Goal: Use online tool/utility: Utilize a website feature to perform a specific function

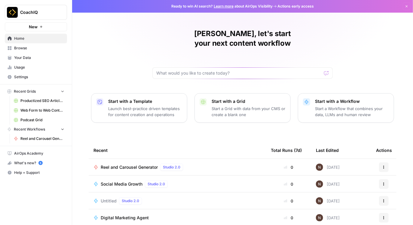
click at [136, 164] on span "Reel and Carousel Generator" at bounding box center [129, 167] width 57 height 6
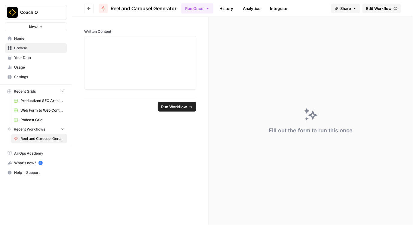
click at [375, 6] on span "Edit Workflow" at bounding box center [379, 8] width 26 height 6
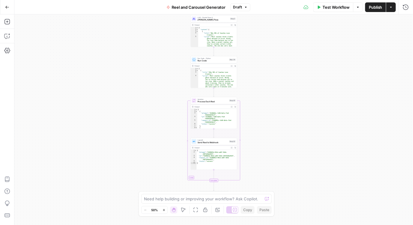
drag, startPoint x: 291, startPoint y: 140, endPoint x: 290, endPoint y: 82, distance: 58.0
click at [290, 82] on div "Workflow Set Inputs Inputs LLM · [PERSON_NAME] Opus 4 Create Reels and Carousel…" at bounding box center [213, 119] width 399 height 210
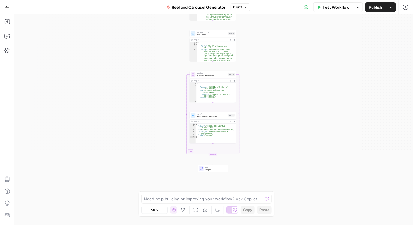
drag, startPoint x: 278, startPoint y: 128, endPoint x: 278, endPoint y: 118, distance: 9.6
click at [278, 118] on div "Workflow Set Inputs Inputs LLM · [PERSON_NAME] Opus 4 Create Reels and Carousel…" at bounding box center [213, 119] width 399 height 210
click at [248, 137] on div "Workflow Set Inputs Inputs LLM · [PERSON_NAME] Opus 4 Create Reels and Carousel…" at bounding box center [213, 119] width 399 height 210
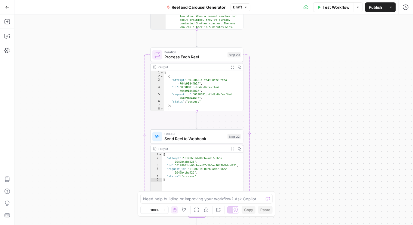
drag, startPoint x: 245, startPoint y: 71, endPoint x: 264, endPoint y: 114, distance: 46.8
click at [264, 115] on div "Workflow Set Inputs Inputs LLM · [PERSON_NAME] Opus 4 Create Reels and Carousel…" at bounding box center [213, 119] width 399 height 210
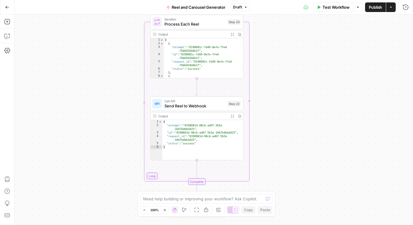
drag, startPoint x: 270, startPoint y: 121, endPoint x: 270, endPoint y: 54, distance: 67.0
click at [270, 54] on div "Workflow Set Inputs Inputs LLM · [PERSON_NAME] Opus 4 Create Reels and Carousel…" at bounding box center [213, 119] width 399 height 210
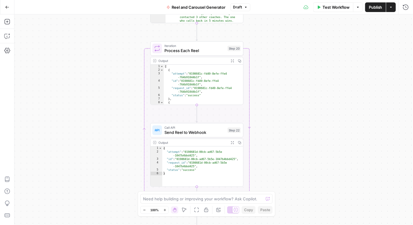
drag, startPoint x: 271, startPoint y: 64, endPoint x: 277, endPoint y: 161, distance: 97.8
click at [277, 163] on div "Workflow Set Inputs Inputs LLM · [PERSON_NAME] Opus 4 Create Reels and Carousel…" at bounding box center [213, 119] width 399 height 210
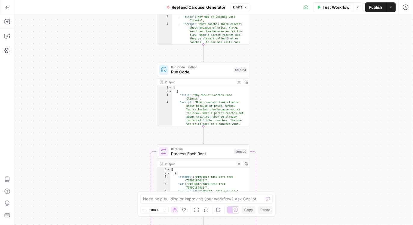
drag, startPoint x: 257, startPoint y: 73, endPoint x: 258, endPoint y: 138, distance: 64.9
click at [258, 138] on div "Workflow Set Inputs Inputs LLM · [PERSON_NAME] Opus 4 Create Reels and Carousel…" at bounding box center [213, 119] width 399 height 210
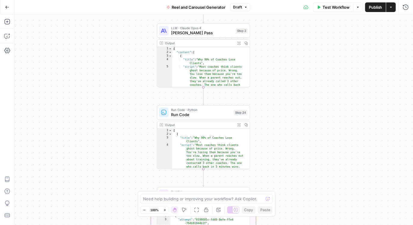
drag, startPoint x: 261, startPoint y: 49, endPoint x: 262, endPoint y: 125, distance: 76.3
click at [262, 125] on div "Workflow Set Inputs Inputs LLM · [PERSON_NAME] Opus 4 Create Reels and Carousel…" at bounding box center [213, 119] width 399 height 210
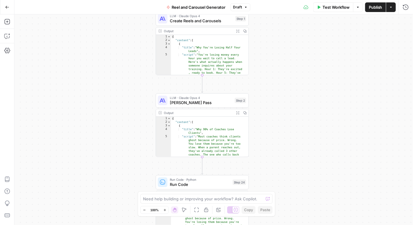
drag, startPoint x: 277, startPoint y: 54, endPoint x: 275, endPoint y: 92, distance: 37.6
click at [275, 92] on div "Workflow Set Inputs Inputs LLM · [PERSON_NAME] Opus 4 Create Reels and Carousel…" at bounding box center [213, 119] width 399 height 210
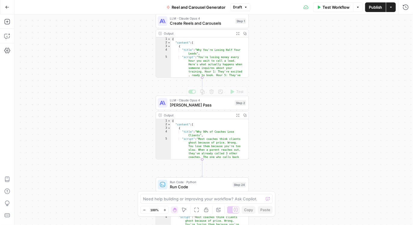
click at [193, 106] on span "[PERSON_NAME] Pass" at bounding box center [201, 105] width 63 height 6
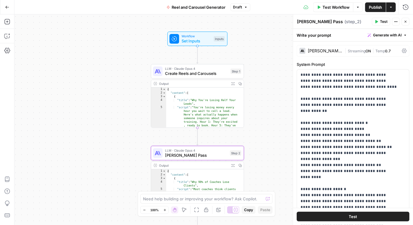
drag, startPoint x: 283, startPoint y: 83, endPoint x: 277, endPoint y: 132, distance: 49.9
click at [277, 133] on div "Workflow Set Inputs Inputs LLM · [PERSON_NAME] Opus 4 Create Reels and Carousel…" at bounding box center [213, 119] width 399 height 210
click at [200, 41] on span "Set Inputs" at bounding box center [196, 41] width 30 height 6
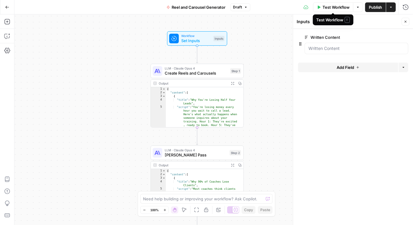
click at [347, 7] on span "Test Workflow" at bounding box center [335, 7] width 27 height 6
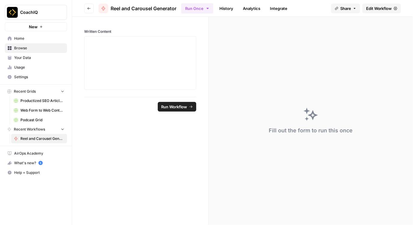
click at [373, 6] on span "Edit Workflow" at bounding box center [379, 8] width 26 height 6
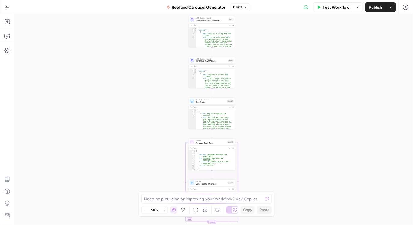
click at [209, 20] on span "Create Reels and Carousels" at bounding box center [212, 20] width 32 height 3
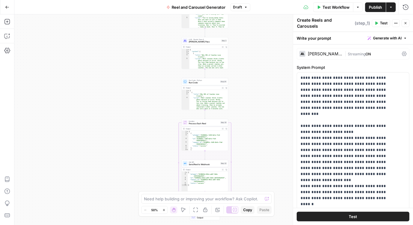
drag, startPoint x: 263, startPoint y: 91, endPoint x: 255, endPoint y: 60, distance: 32.1
click at [255, 59] on div "Workflow Set Inputs Inputs LLM · [PERSON_NAME] Opus 4 Create Reels and Carousel…" at bounding box center [213, 119] width 399 height 210
